Goal: Navigation & Orientation: Find specific page/section

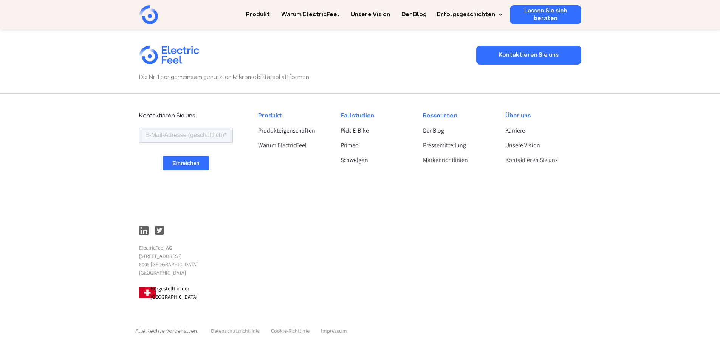
scroll to position [2173, 0]
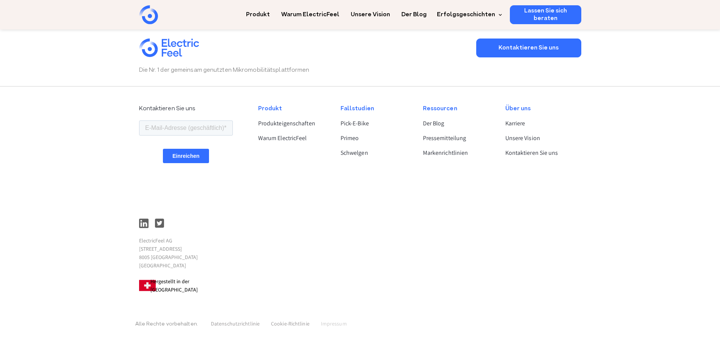
click at [331, 325] on font "Impressum" at bounding box center [334, 323] width 26 height 7
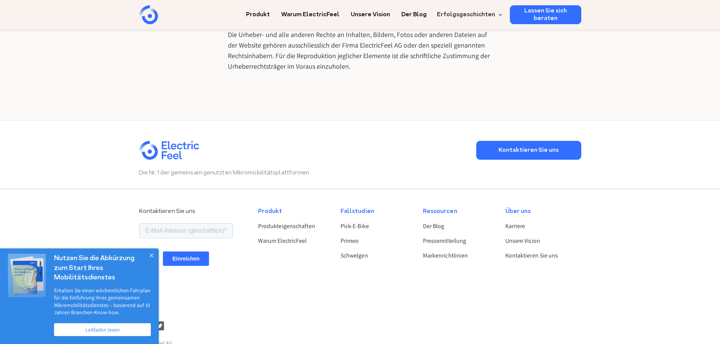
scroll to position [566, 0]
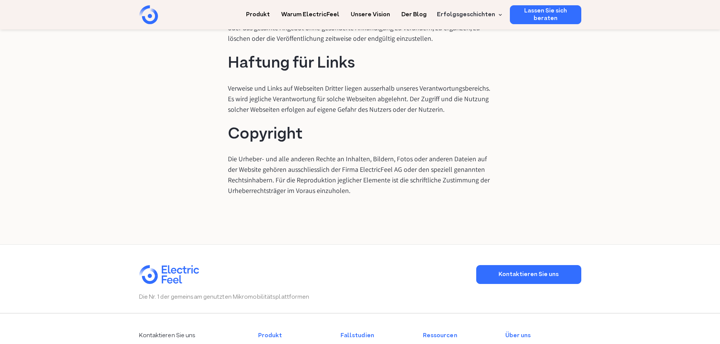
scroll to position [529, 0]
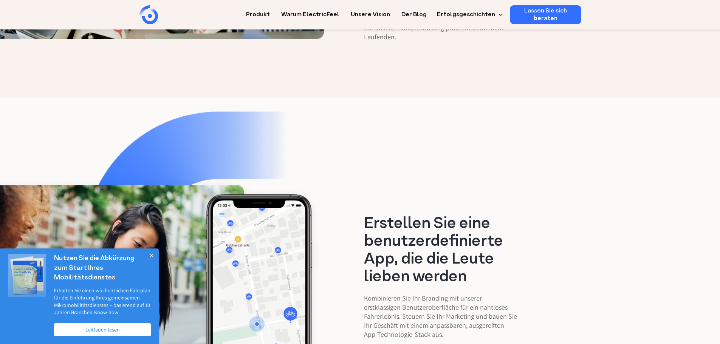
scroll to position [2173, 0]
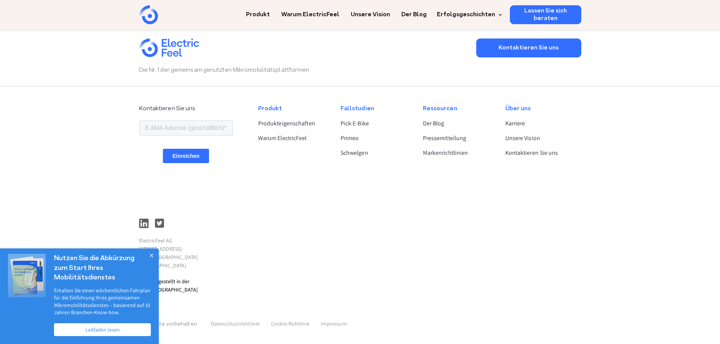
click at [154, 253] on button "Schließen" at bounding box center [151, 256] width 15 height 15
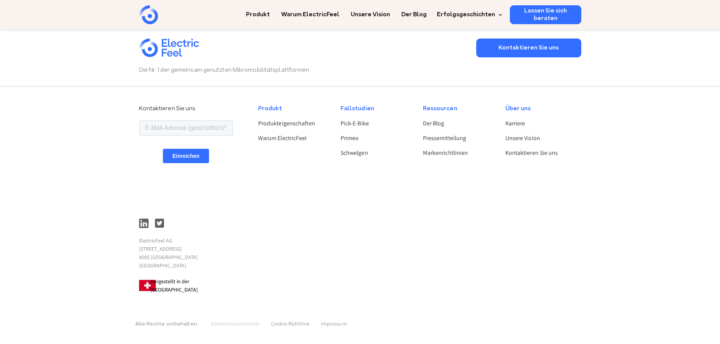
click at [244, 324] on font "Datenschutzrichtlinie" at bounding box center [235, 323] width 49 height 7
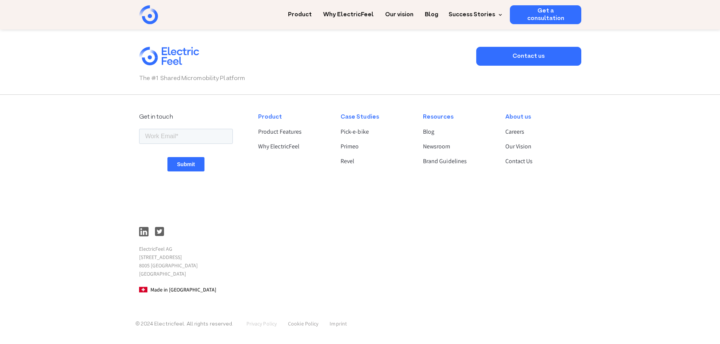
scroll to position [2013, 0]
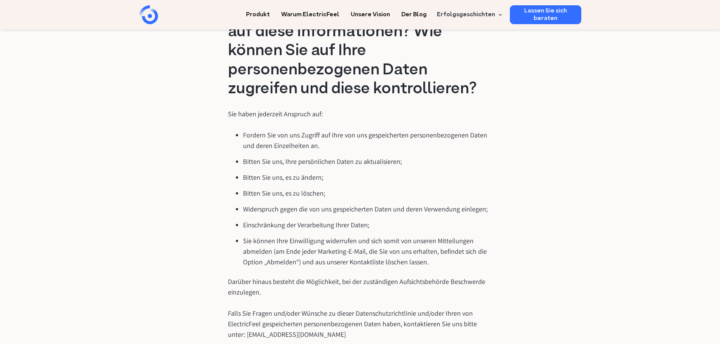
scroll to position [2237, 0]
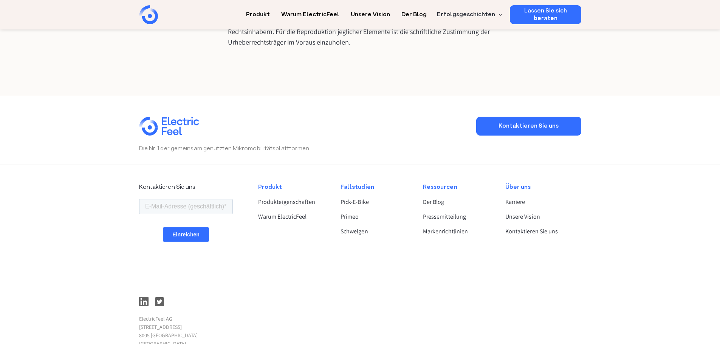
scroll to position [566, 0]
